Goal: Task Accomplishment & Management: Manage account settings

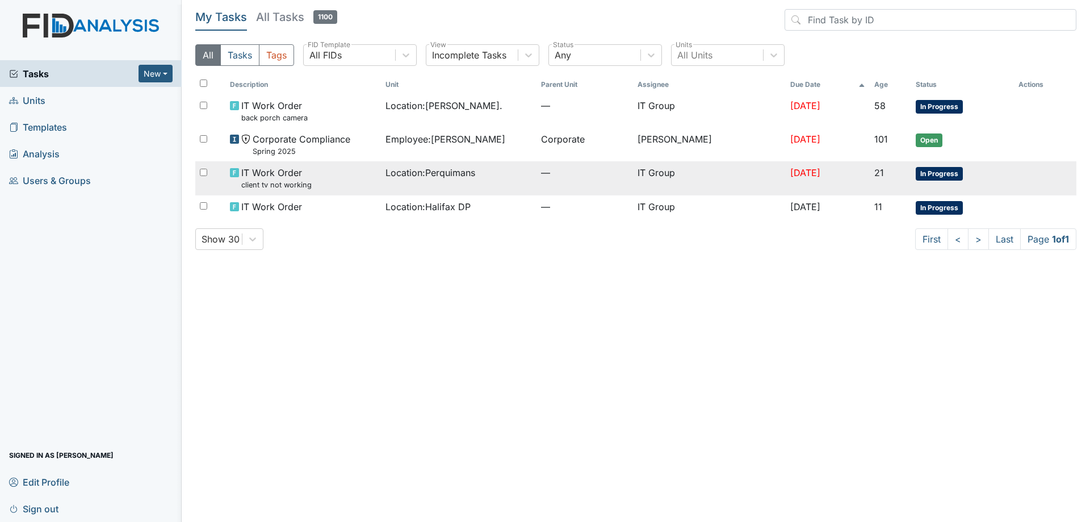
click at [512, 175] on div "Location : [GEOGRAPHIC_DATA]" at bounding box center [458, 173] width 146 height 14
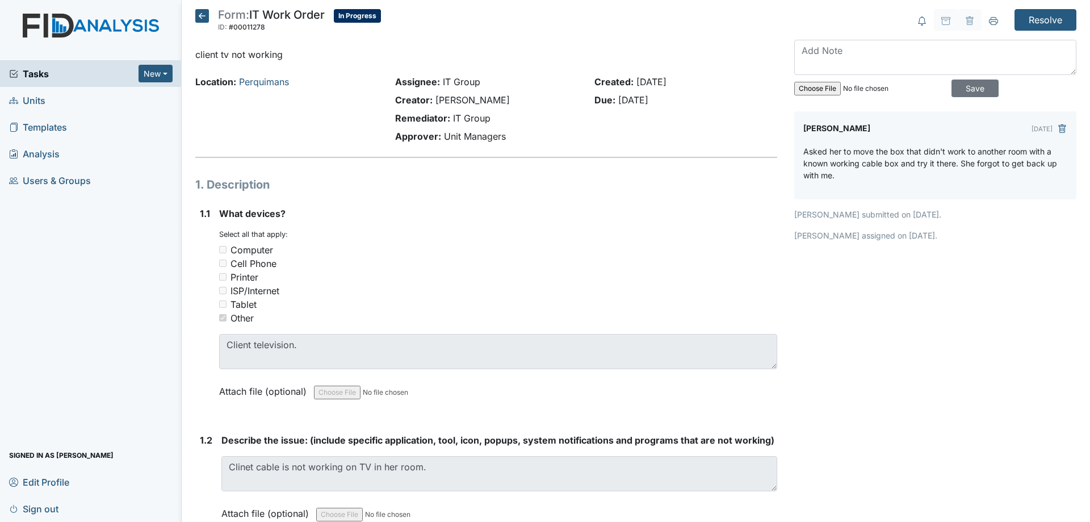
click at [200, 17] on icon at bounding box center [202, 16] width 14 height 14
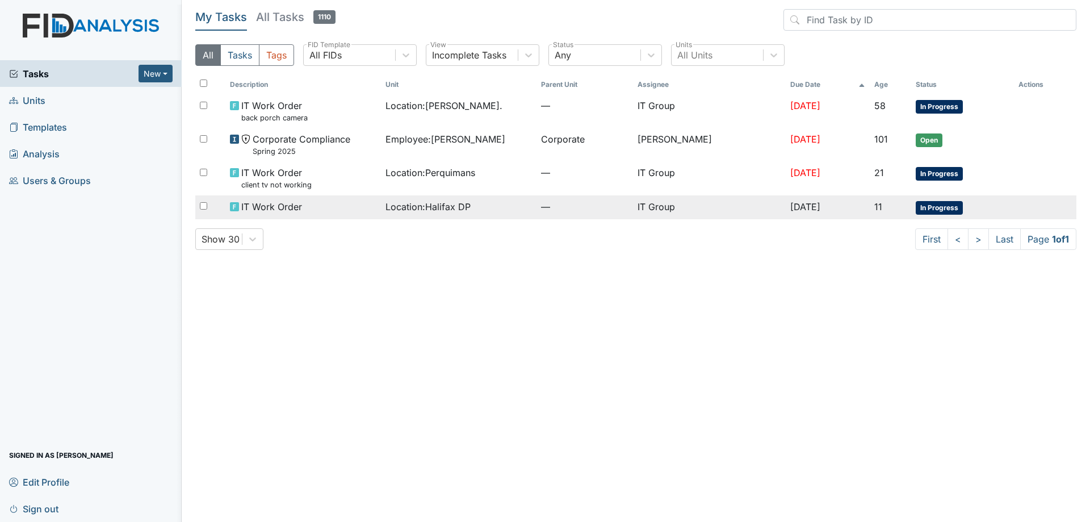
click at [421, 207] on span "Location : Halifax DP" at bounding box center [427, 207] width 85 height 14
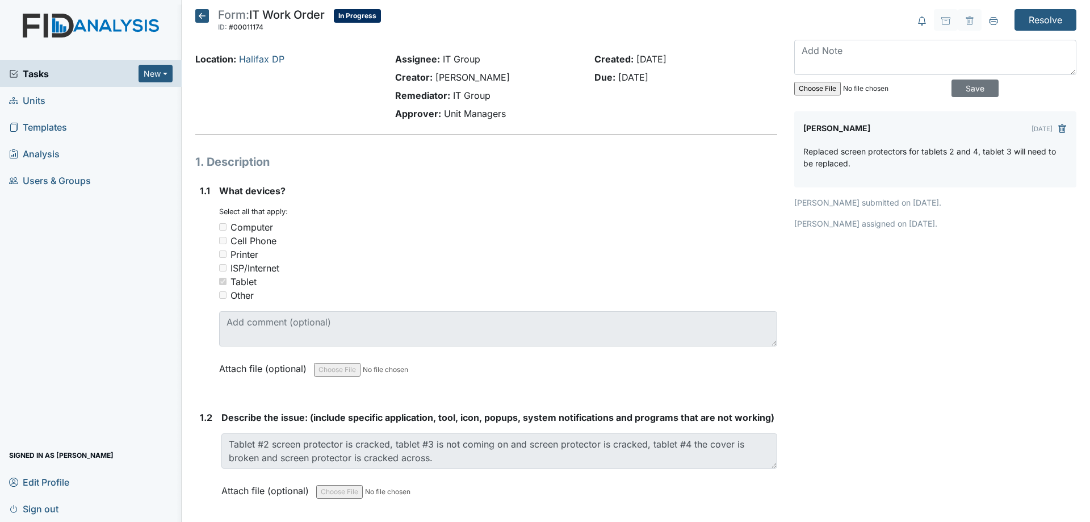
click at [202, 19] on icon at bounding box center [202, 16] width 14 height 14
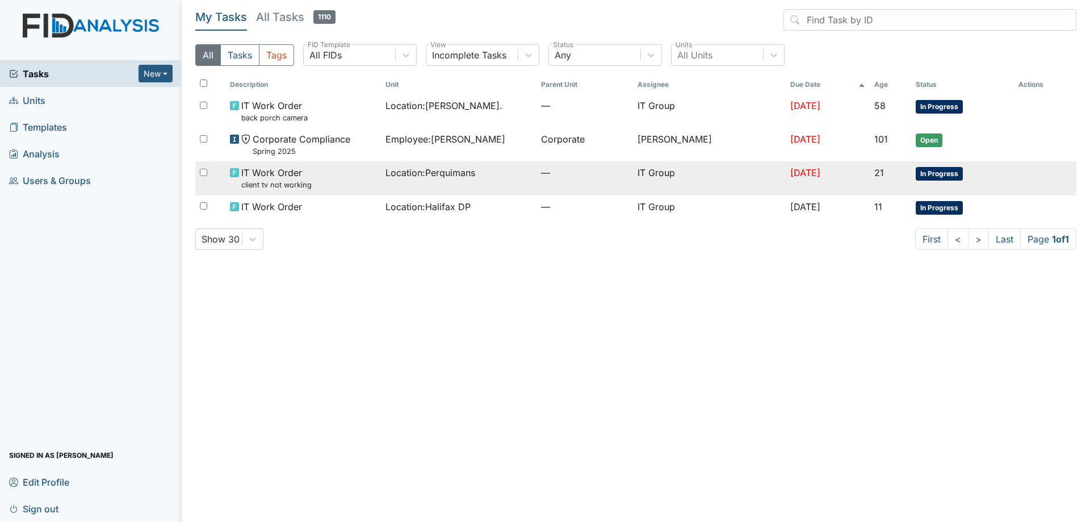
click at [486, 176] on div "Location : Perquimans" at bounding box center [458, 173] width 146 height 14
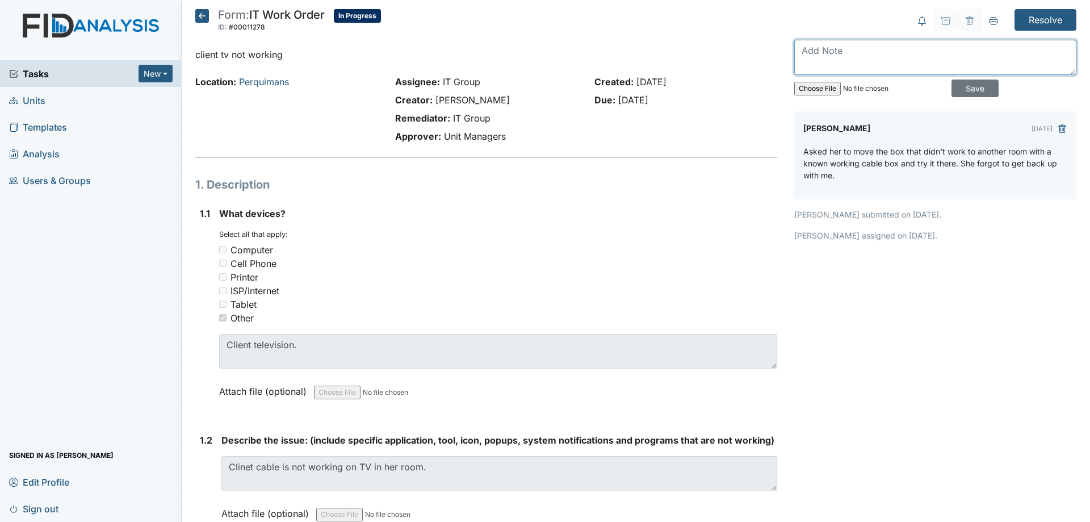
click at [878, 66] on textarea at bounding box center [935, 57] width 282 height 35
drag, startPoint x: 935, startPoint y: 49, endPoint x: 844, endPoint y: 70, distance: 93.3
click at [844, 70] on textarea "Used the wrong hdmi input and wrong remote to change channels." at bounding box center [935, 57] width 282 height 35
type textarea "Used the wrong hdmi input and remote for cable box is missing."
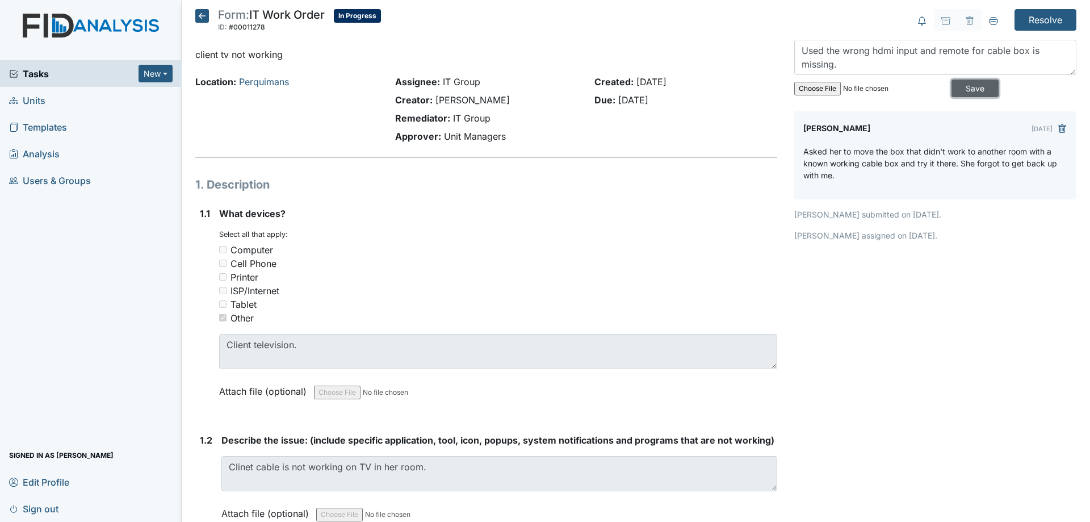
click at [963, 82] on input "Save" at bounding box center [974, 88] width 47 height 18
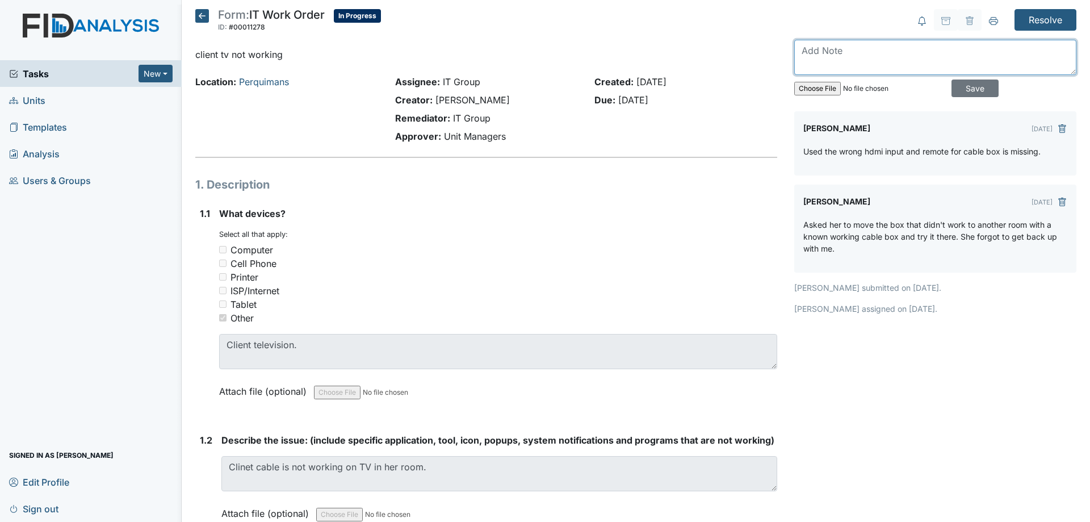
click at [830, 56] on textarea at bounding box center [935, 57] width 282 height 35
type textarea "r"
type textarea "Replacement remote is getting picked up in Plymouth."
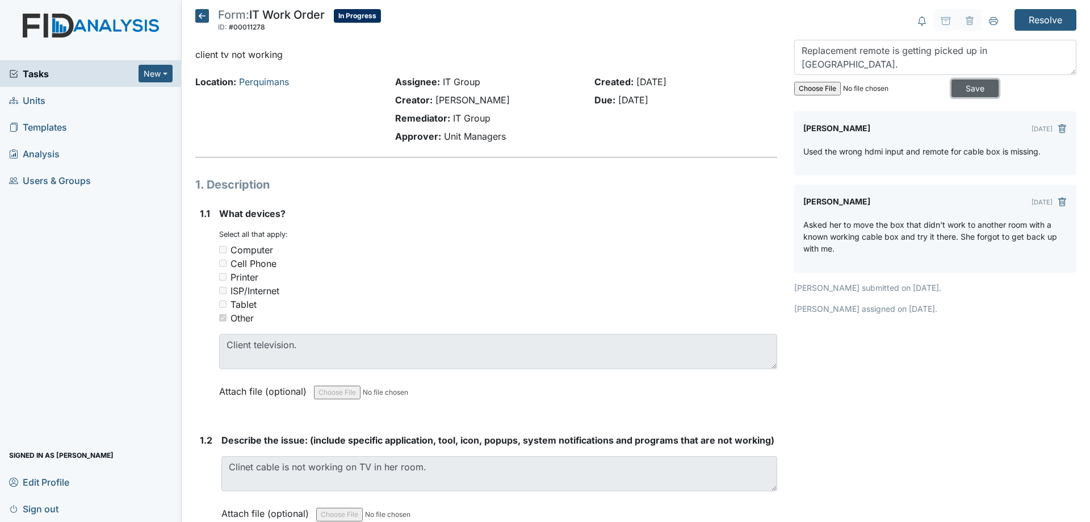
click at [960, 91] on input "Save" at bounding box center [974, 88] width 47 height 18
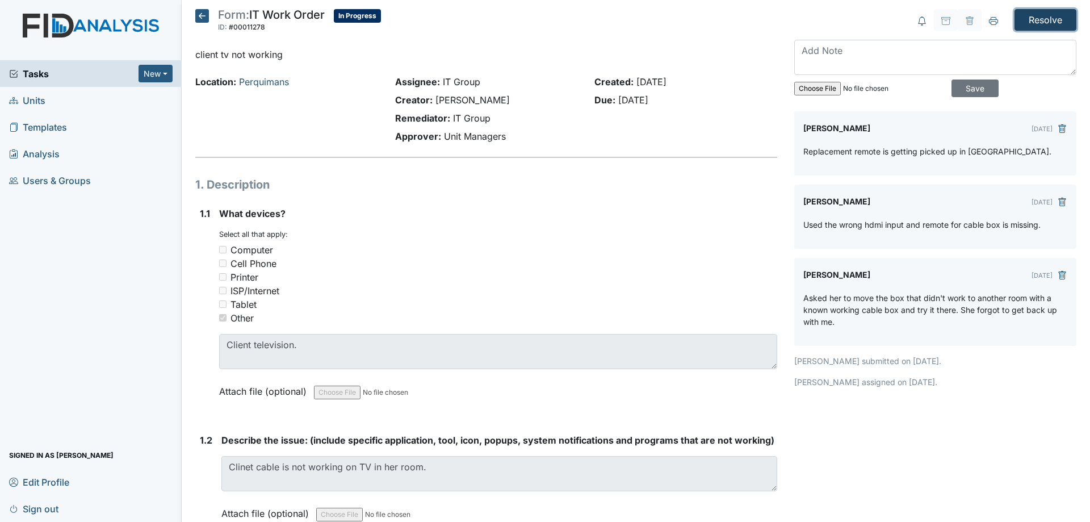
click at [1044, 18] on input "Resolve" at bounding box center [1045, 20] width 62 height 22
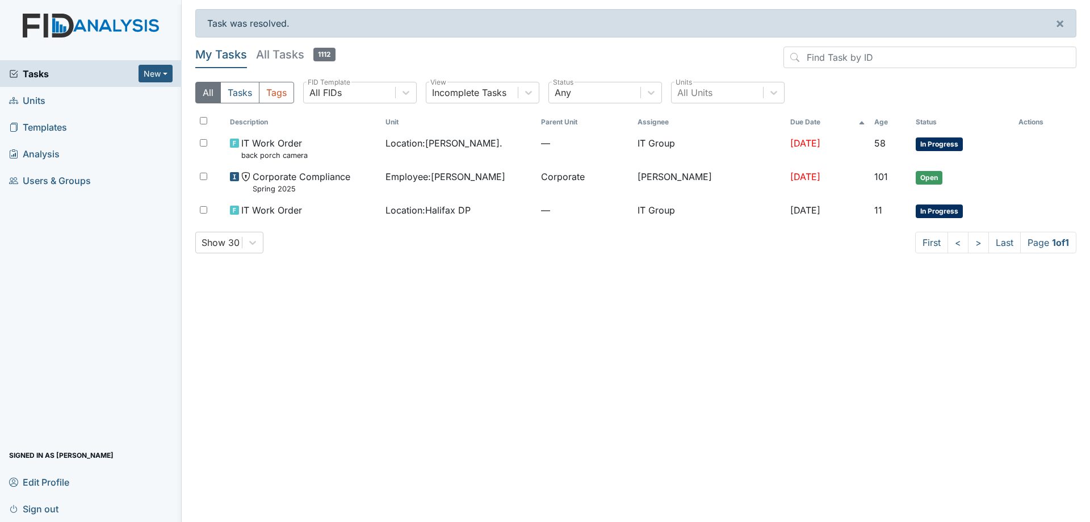
click at [469, 233] on div "Show 30 First < > Last Page 1 of 1" at bounding box center [635, 243] width 881 height 22
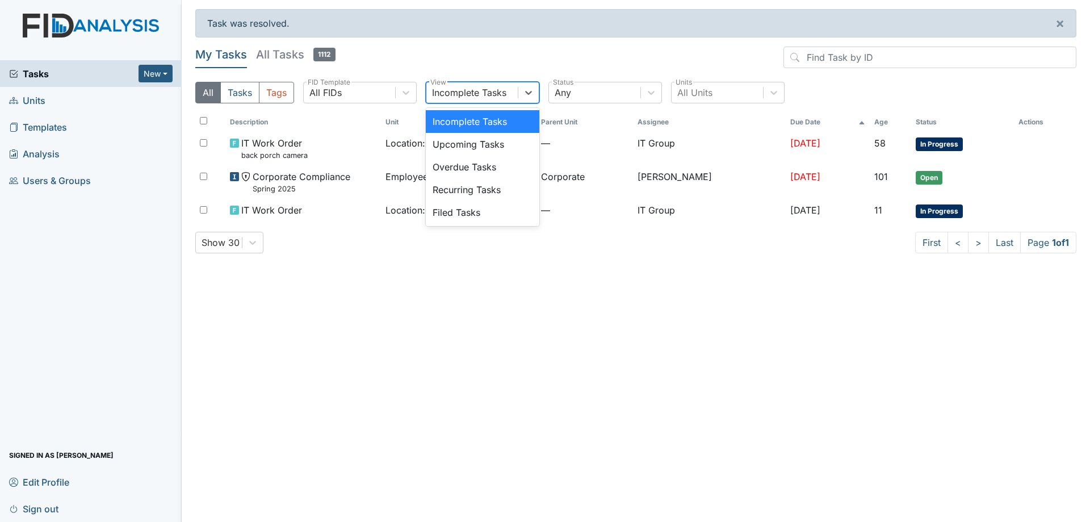
click at [508, 95] on div "Incomplete Tasks" at bounding box center [471, 92] width 91 height 20
click at [604, 68] on header "My Tasks All Tasks 1112" at bounding box center [635, 60] width 881 height 26
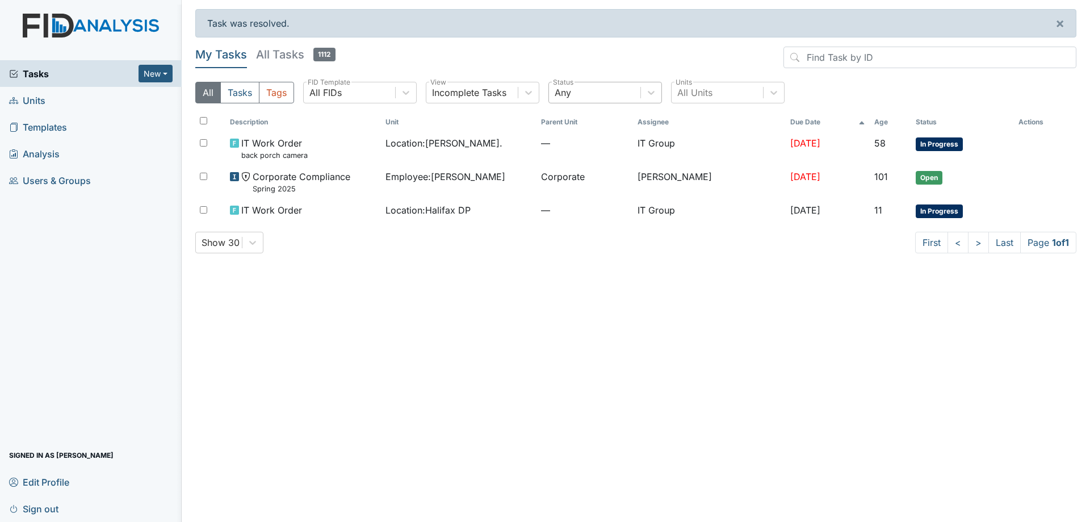
click at [606, 87] on div "Any" at bounding box center [594, 92] width 91 height 20
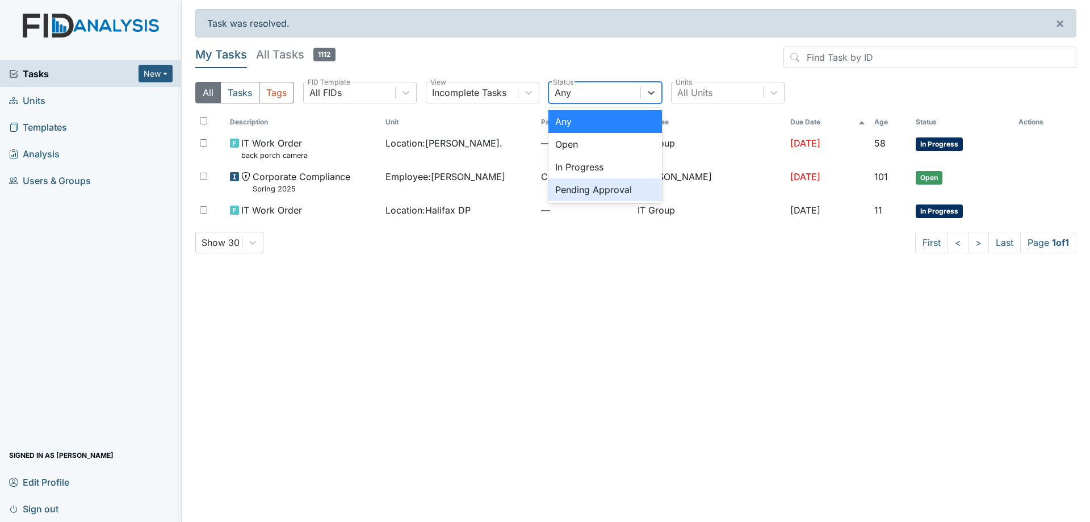
click at [601, 194] on div "Pending Approval" at bounding box center [605, 189] width 114 height 23
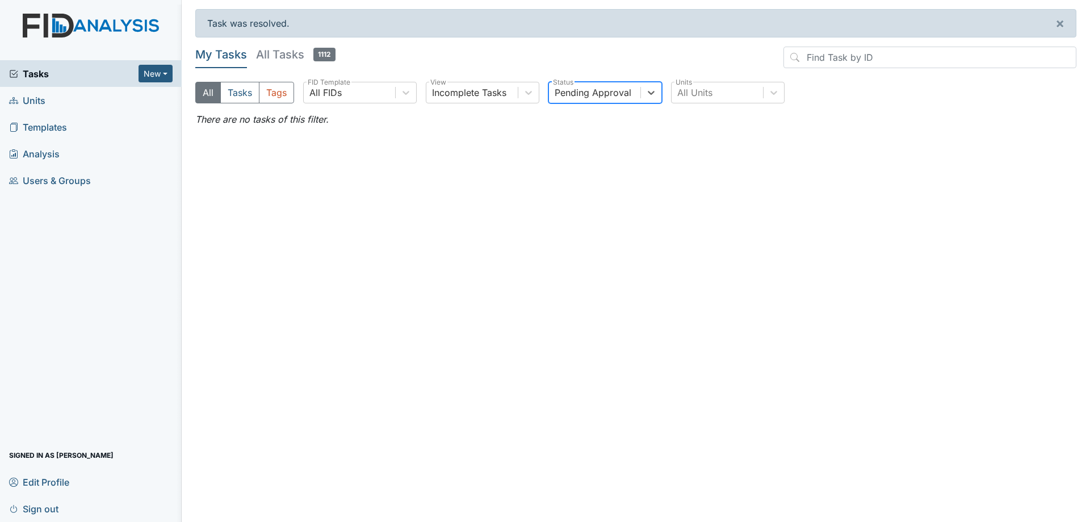
click at [280, 53] on h5 "All Tasks 1112" at bounding box center [295, 55] width 79 height 16
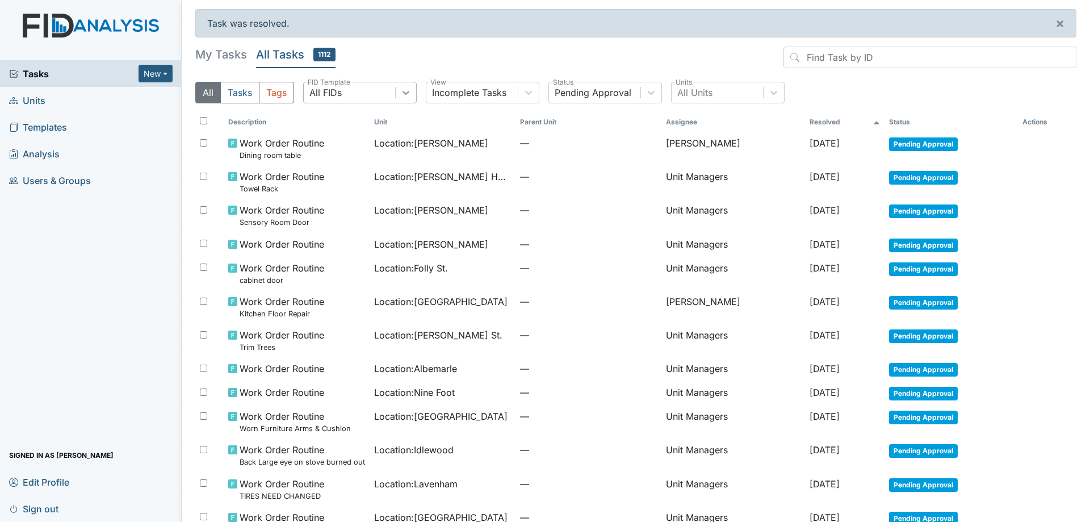
click at [401, 93] on icon at bounding box center [405, 92] width 11 height 11
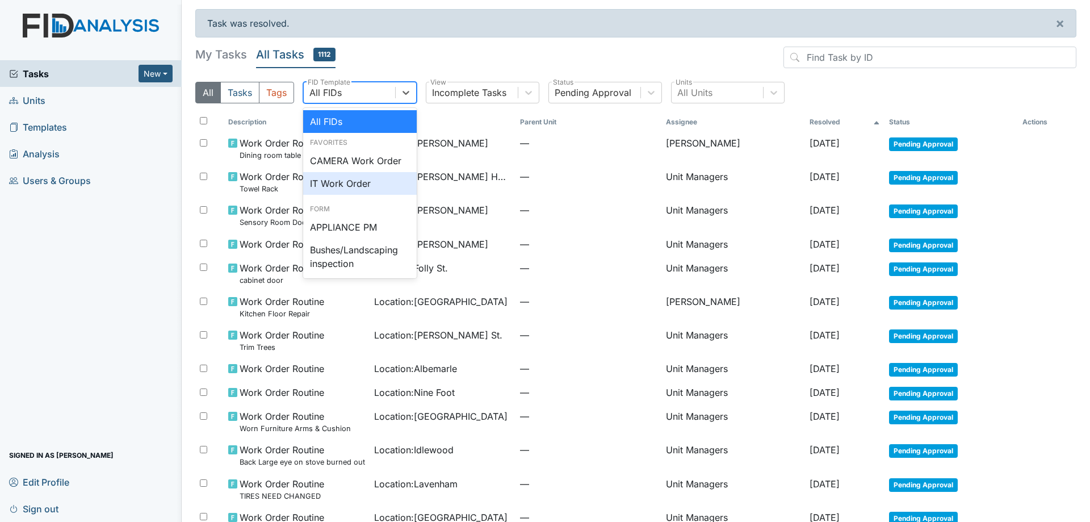
click at [345, 177] on div "IT Work Order" at bounding box center [360, 183] width 114 height 23
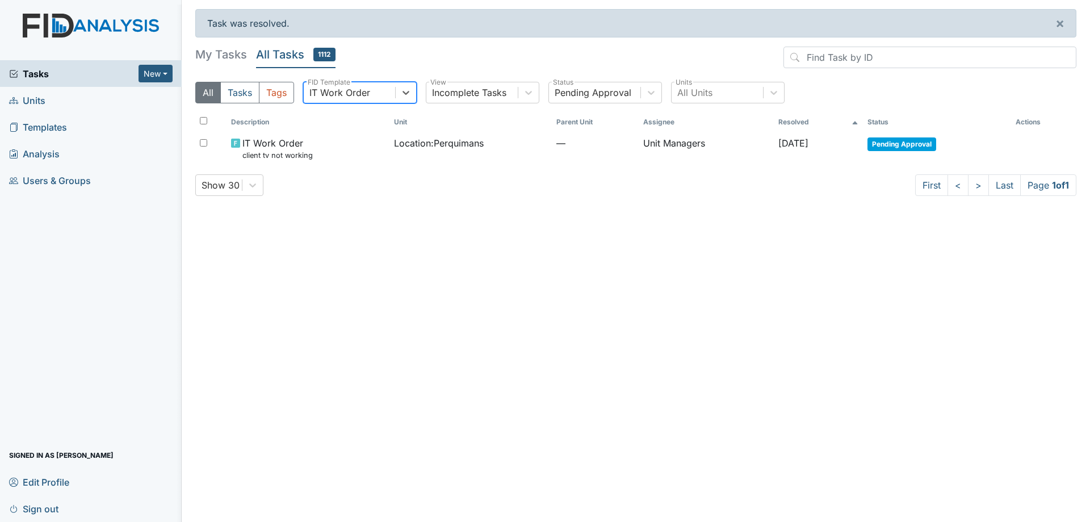
click at [392, 98] on div "IT Work Order" at bounding box center [349, 92] width 91 height 20
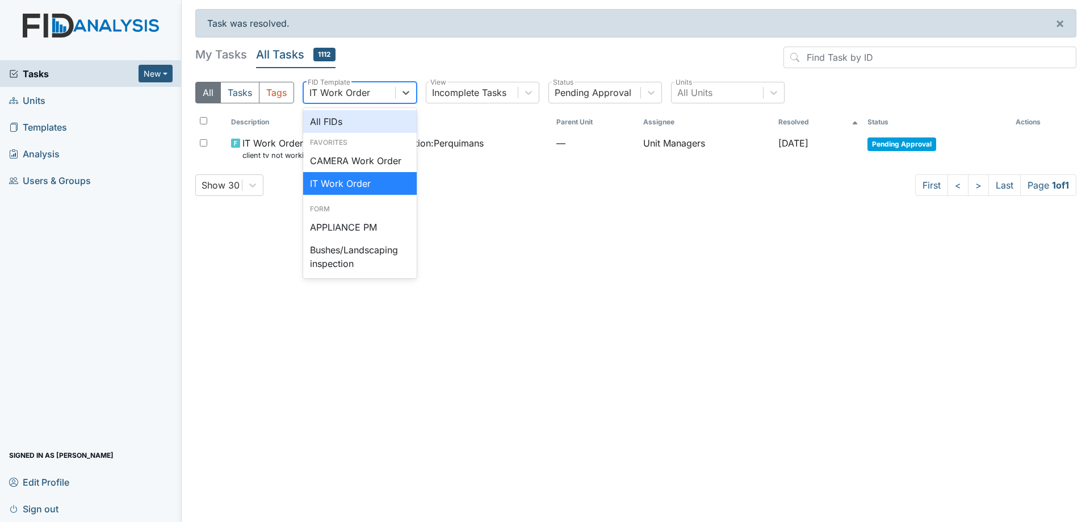
click at [366, 111] on div "All FIDs" at bounding box center [360, 121] width 114 height 23
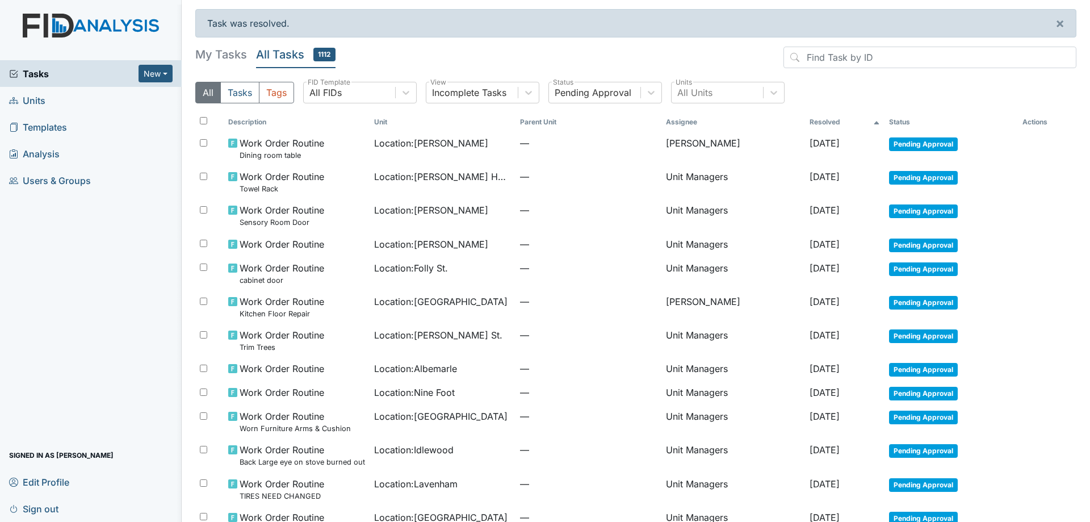
click at [217, 62] on h5 "My Tasks" at bounding box center [221, 55] width 52 height 16
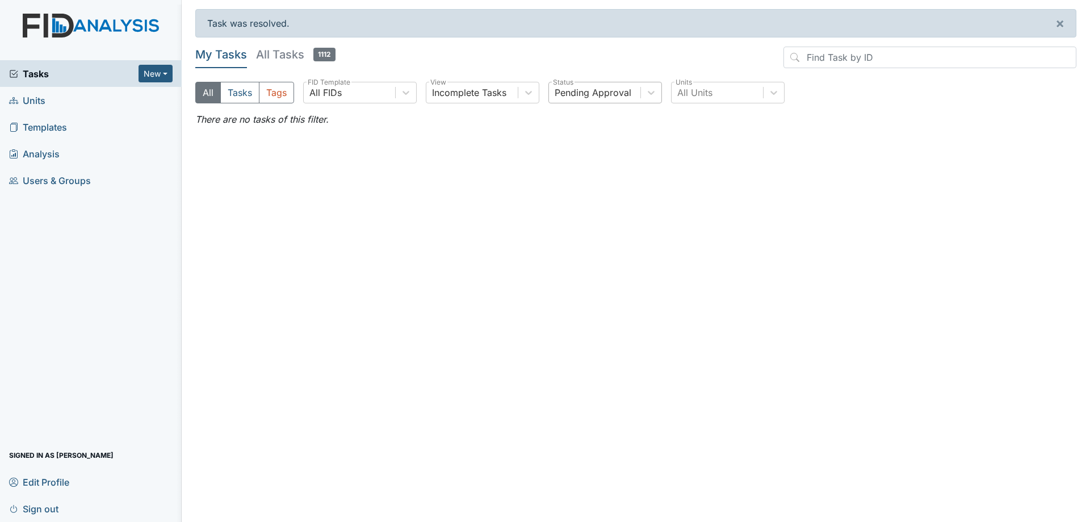
click at [570, 96] on div "Pending Approval" at bounding box center [593, 93] width 77 height 14
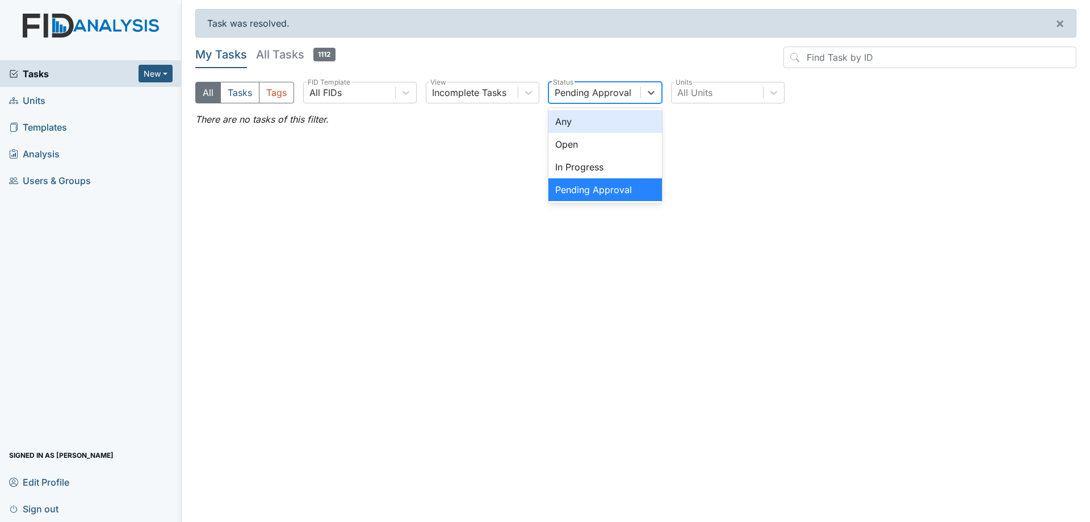
click at [579, 117] on div "Any" at bounding box center [605, 121] width 114 height 23
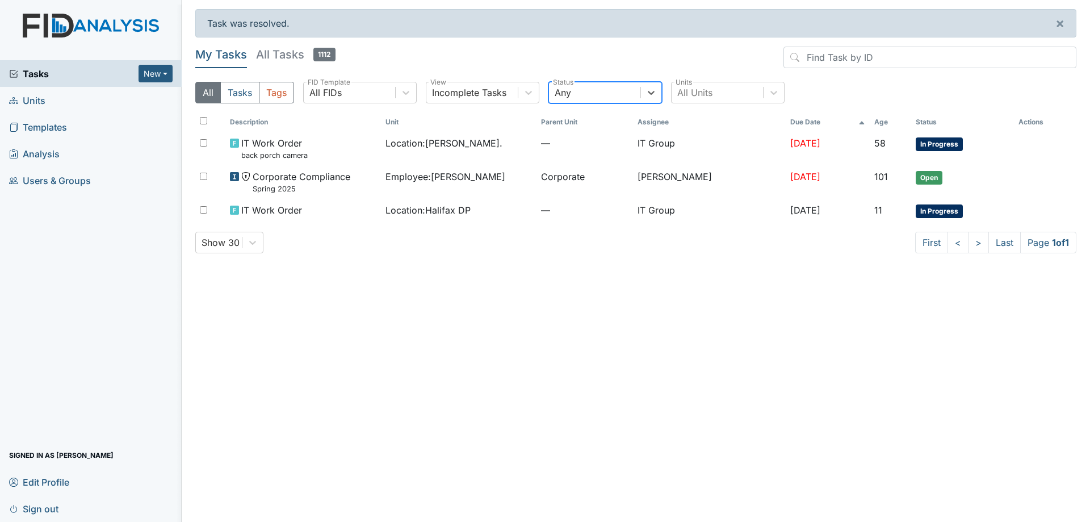
click at [594, 280] on main "Task was resolved. × My Tasks All Tasks 1112 All Tasks Tags All FIDs FID Templa…" at bounding box center [636, 261] width 908 height 522
